Goal: Find specific page/section: Find specific page/section

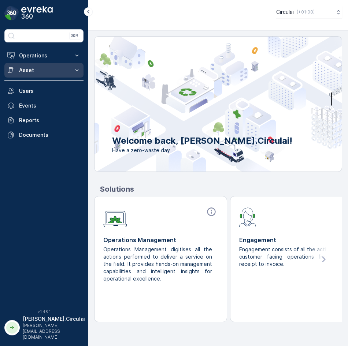
click at [49, 69] on p "Asset" at bounding box center [44, 70] width 50 height 7
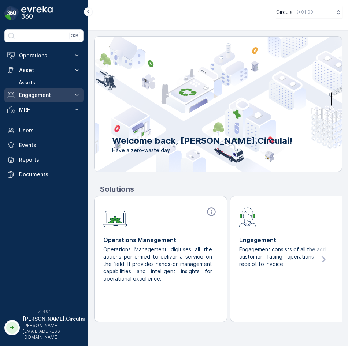
click at [63, 91] on button "Engagement" at bounding box center [43, 95] width 79 height 15
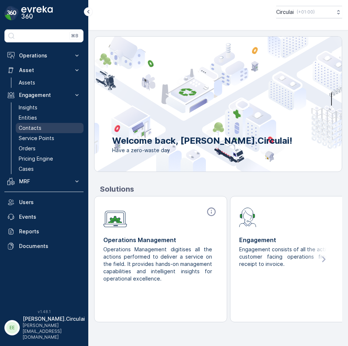
click at [42, 125] on link "Contacts" at bounding box center [50, 128] width 68 height 10
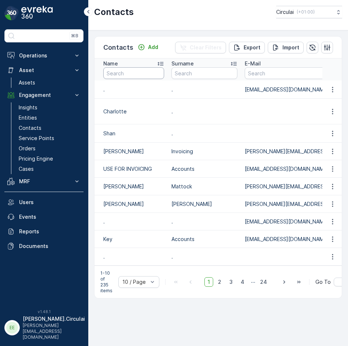
click at [146, 71] on input "text" at bounding box center [133, 73] width 61 height 12
type input "MB"
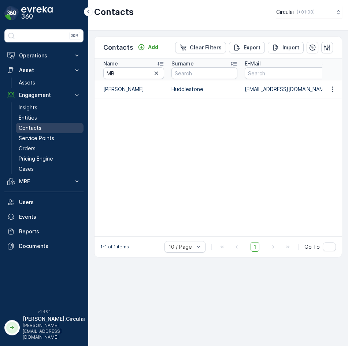
click at [32, 131] on p "Contacts" at bounding box center [30, 127] width 23 height 7
